Goal: Information Seeking & Learning: Learn about a topic

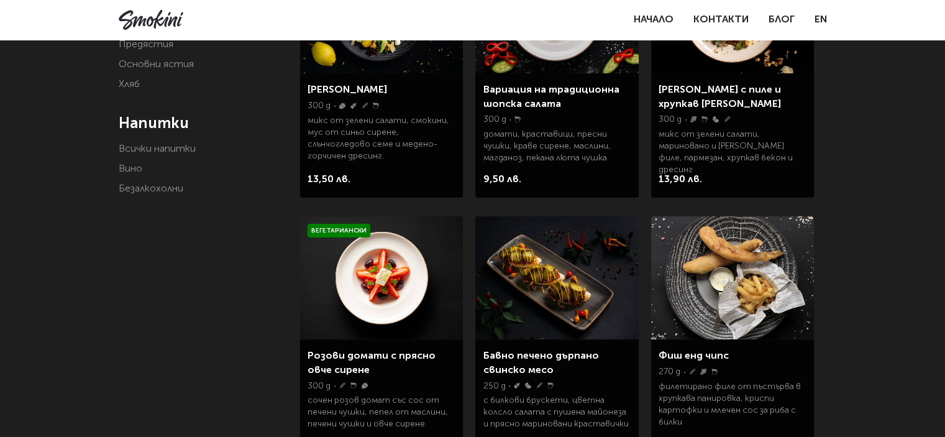
scroll to position [355, 0]
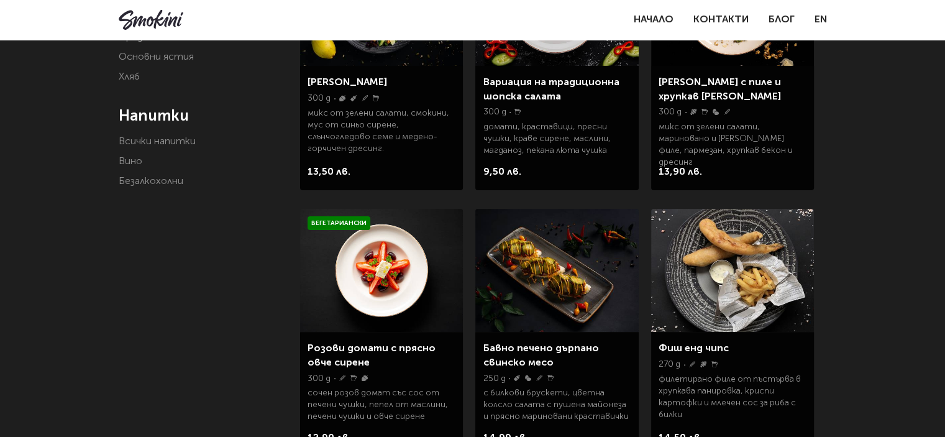
click at [541, 285] on img at bounding box center [556, 270] width 163 height 123
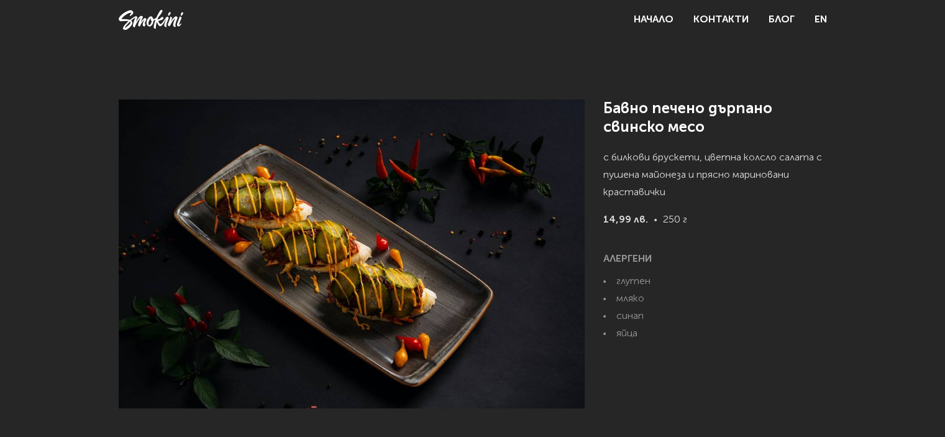
click at [298, 260] on img at bounding box center [352, 253] width 466 height 309
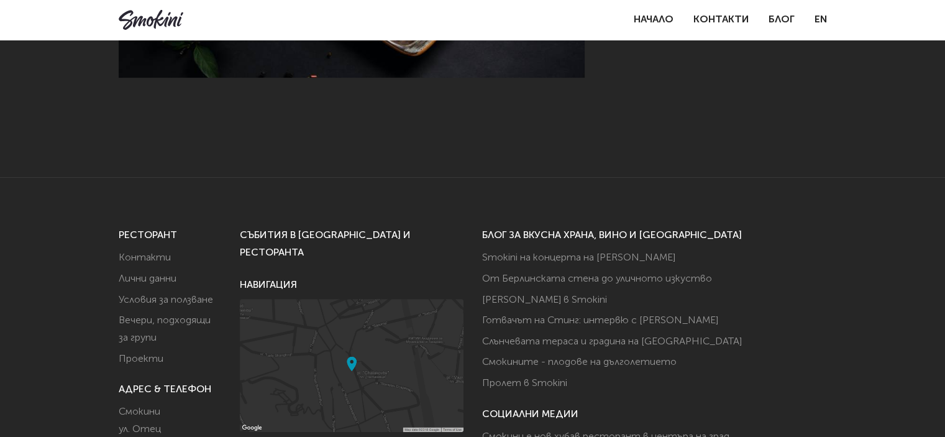
scroll to position [331, 0]
click at [142, 318] on link "Вечери, подходящи за групи" at bounding box center [165, 328] width 92 height 27
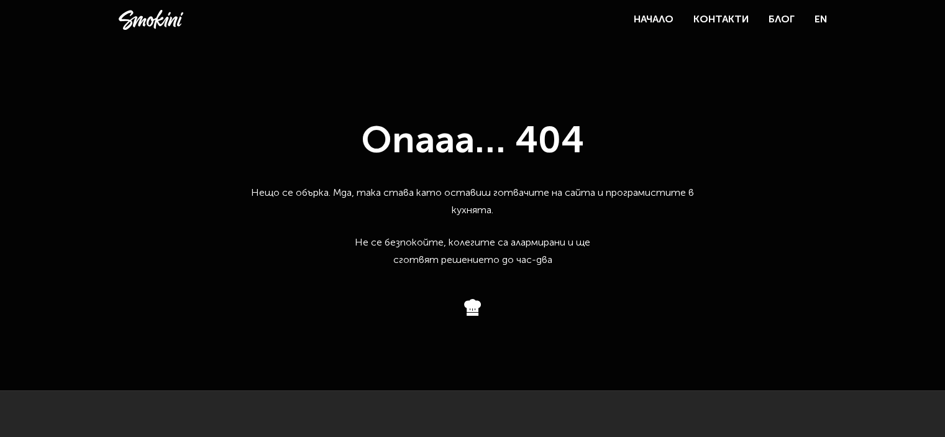
click at [666, 11] on div "Начало Контакти Блог EN" at bounding box center [730, 19] width 193 height 17
click at [661, 22] on link "Начало" at bounding box center [654, 20] width 40 height 10
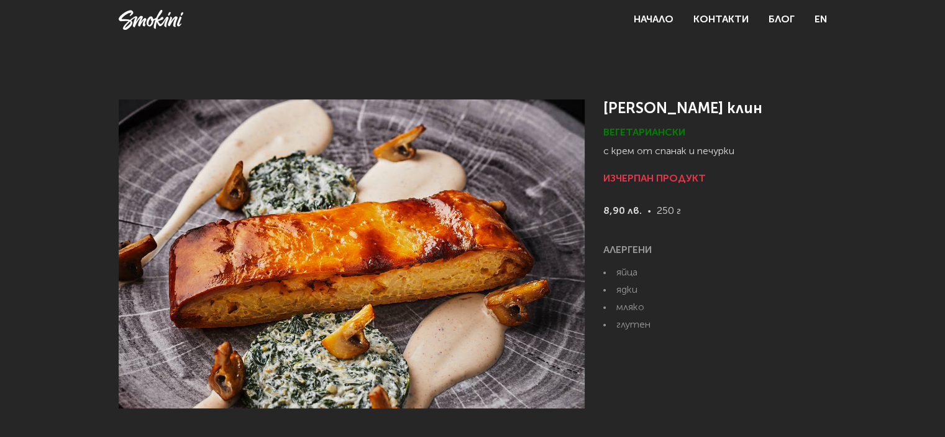
click at [332, 263] on img at bounding box center [352, 253] width 466 height 309
click at [683, 109] on h1 "[PERSON_NAME] клин" at bounding box center [715, 108] width 224 height 19
click at [683, 109] on h1 "Домашен родопски клин" at bounding box center [715, 108] width 224 height 19
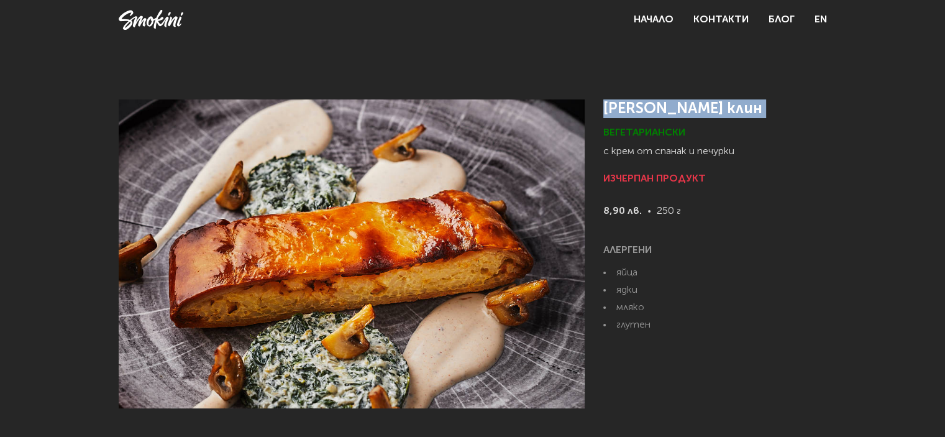
click at [683, 109] on h1 "Домашен родопски клин" at bounding box center [715, 108] width 224 height 19
drag, startPoint x: 239, startPoint y: 137, endPoint x: 221, endPoint y: 175, distance: 41.7
click at [239, 138] on img at bounding box center [352, 253] width 466 height 309
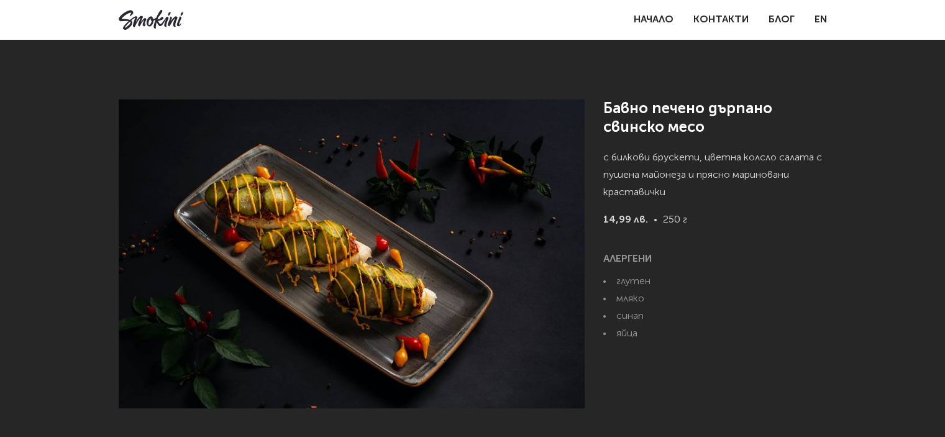
scroll to position [331, 0]
